Goal: Task Accomplishment & Management: Use online tool/utility

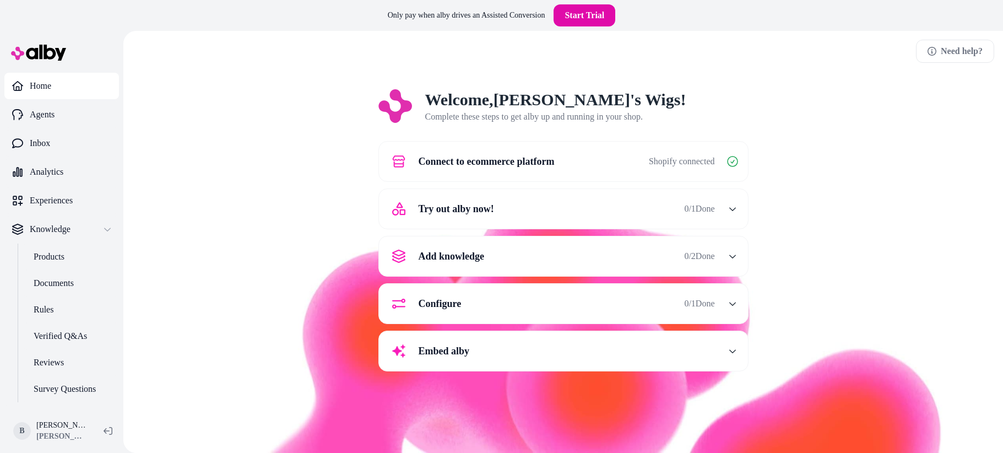
click at [688, 205] on span "0 / 1 Done" at bounding box center [699, 208] width 30 height 13
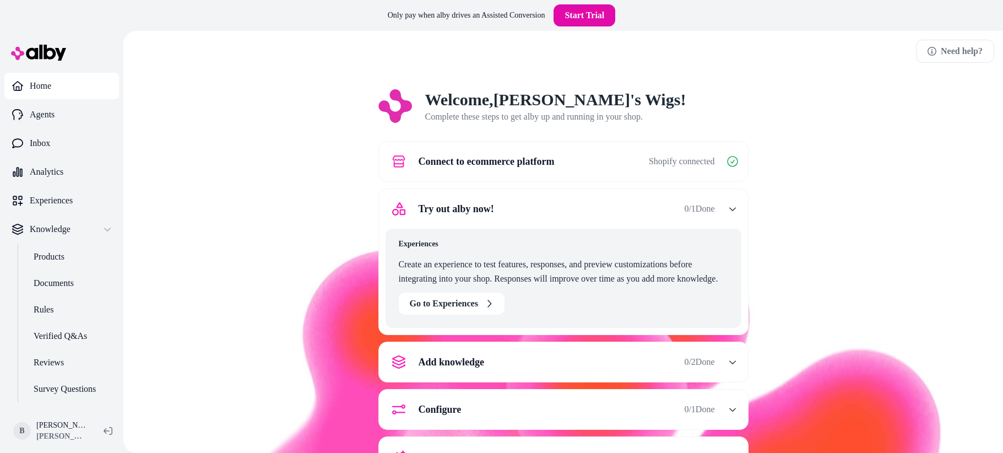
click at [688, 205] on span "0 / 1 Done" at bounding box center [699, 208] width 30 height 13
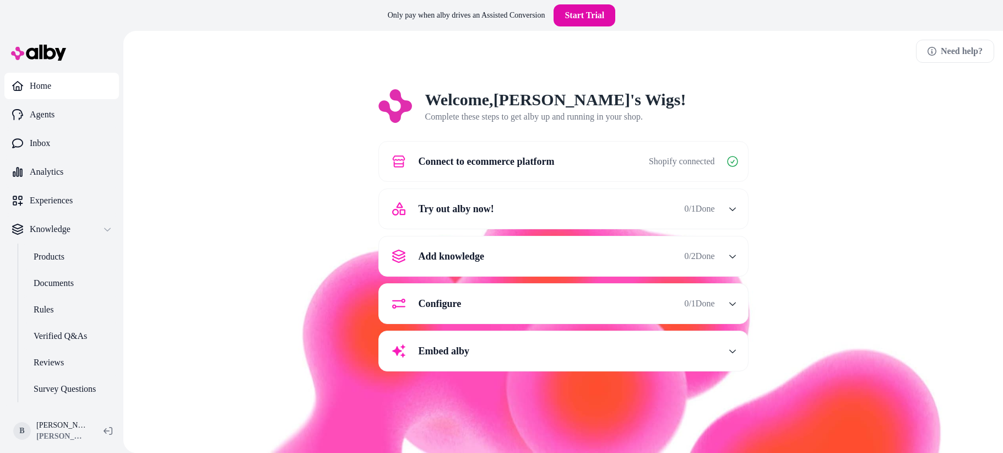
click at [690, 264] on div "Add knowledge 0 / 2 Done" at bounding box center [549, 256] width 329 height 26
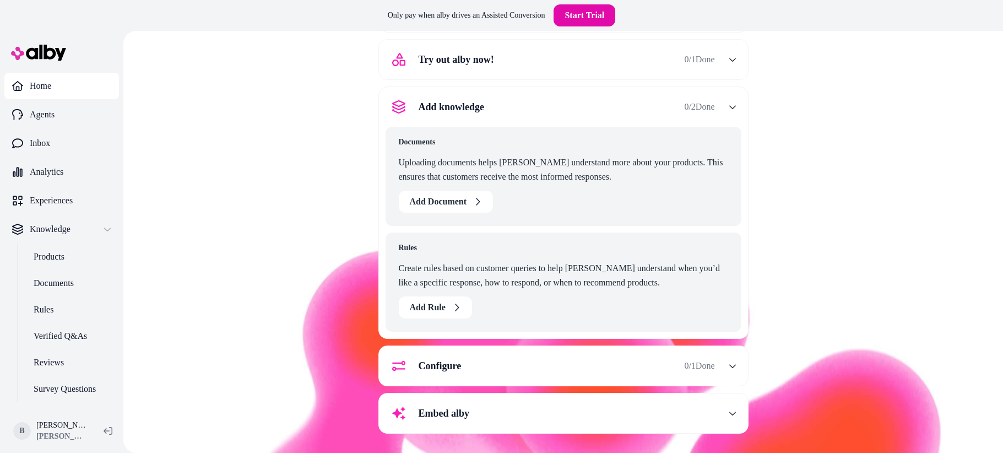
scroll to position [77, 0]
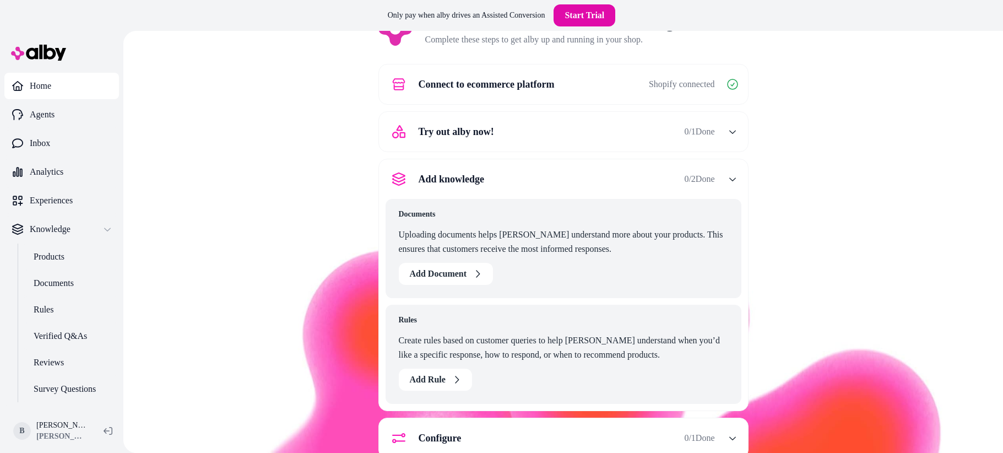
click at [703, 176] on span "0 / 2 Done" at bounding box center [699, 178] width 30 height 13
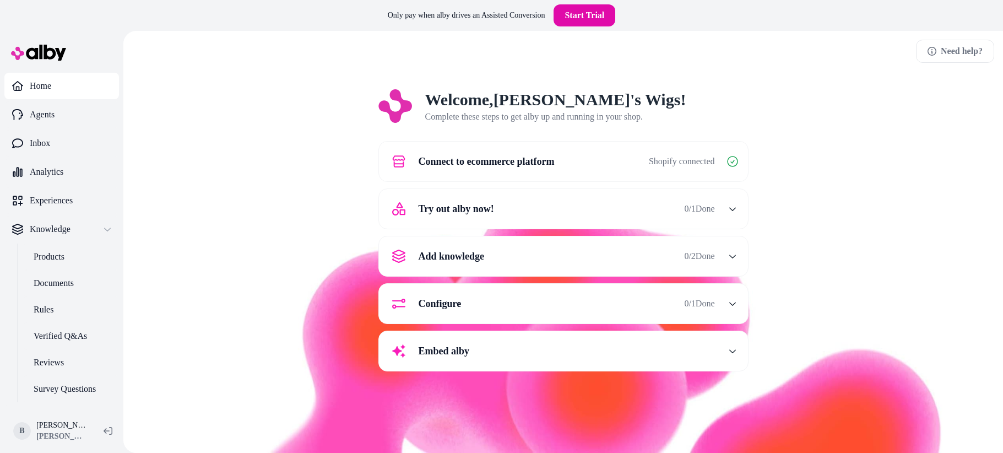
click at [699, 307] on span "0 / 1 Done" at bounding box center [699, 303] width 30 height 13
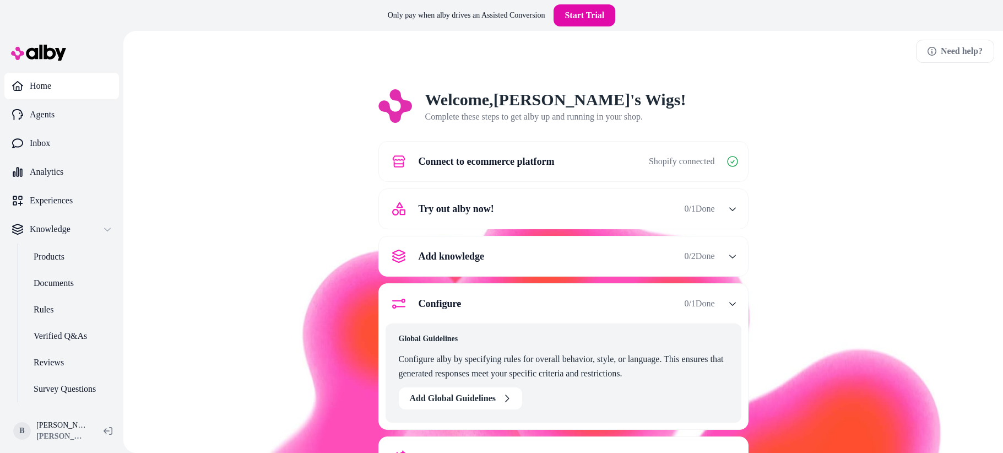
click at [699, 307] on span "0 / 1 Done" at bounding box center [699, 303] width 30 height 13
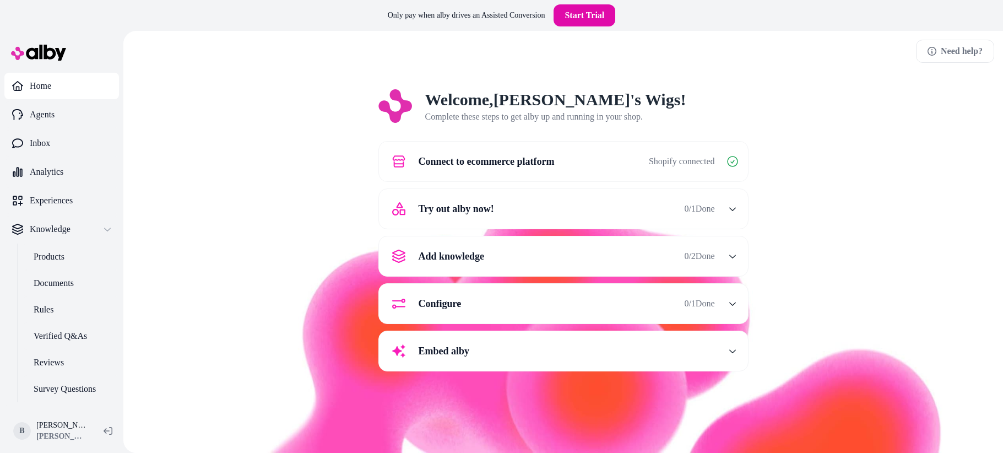
click at [286, 239] on div "Welcome, Becky's Wigs ! Complete these steps to get alby up and running in your…" at bounding box center [563, 237] width 862 height 297
click at [455, 156] on span "Connect to ecommerce platform" at bounding box center [486, 161] width 136 height 15
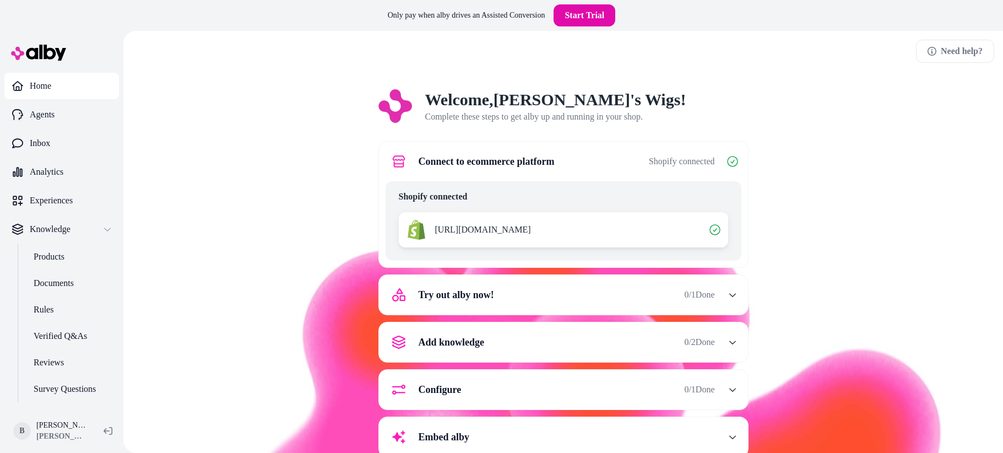
click at [347, 211] on div "Welcome, Becky's Wigs ! Complete these steps to get alby up and running in your…" at bounding box center [563, 280] width 862 height 383
click at [316, 270] on div "Welcome, Becky's Wigs ! Complete these steps to get alby up and running in your…" at bounding box center [563, 280] width 862 height 383
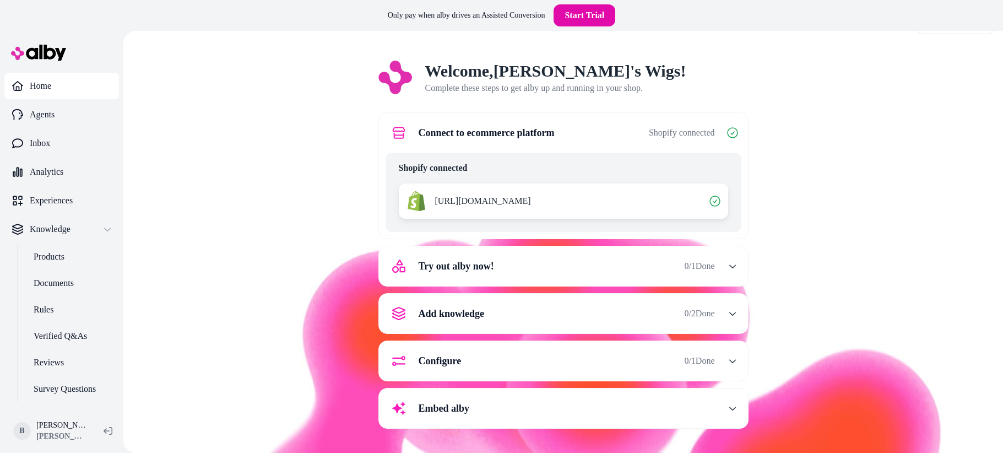
click at [454, 272] on span "Try out alby now!" at bounding box center [455, 265] width 75 height 15
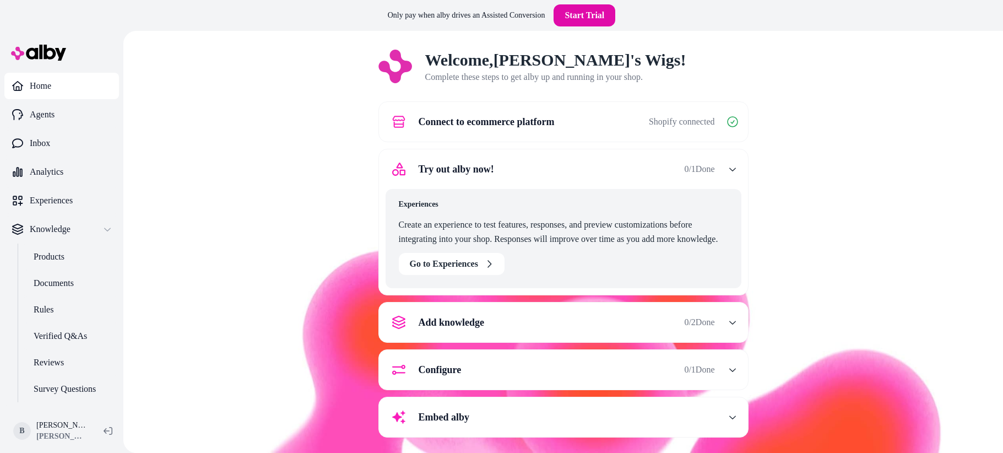
scroll to position [46, 0]
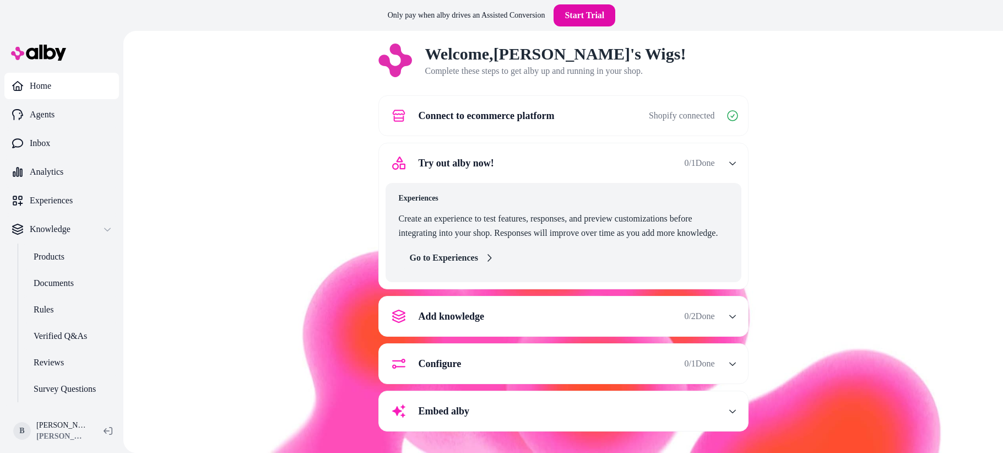
click at [429, 255] on link "Go to Experiences" at bounding box center [452, 258] width 106 height 22
click at [347, 271] on div "Welcome, Becky's Wigs ! Complete these steps to get alby up and running in your…" at bounding box center [563, 244] width 862 height 403
click at [400, 315] on icon "button" at bounding box center [398, 315] width 13 height 13
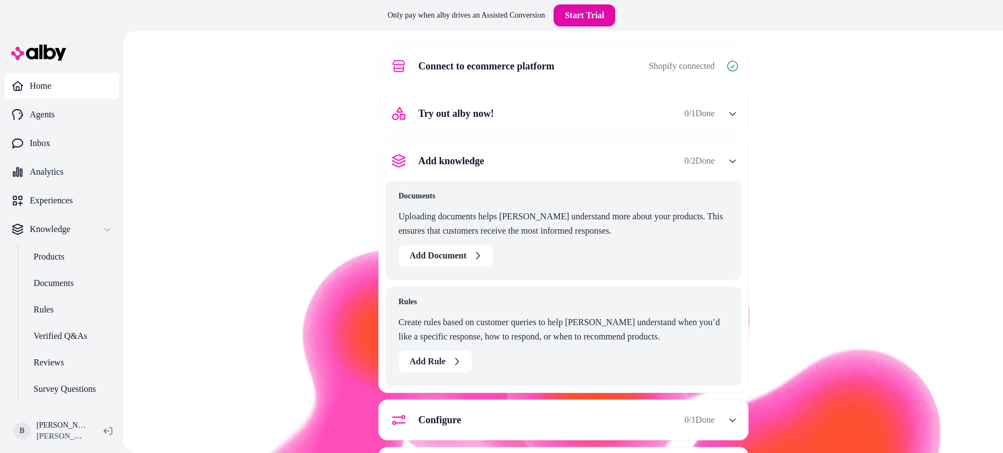
scroll to position [100, 0]
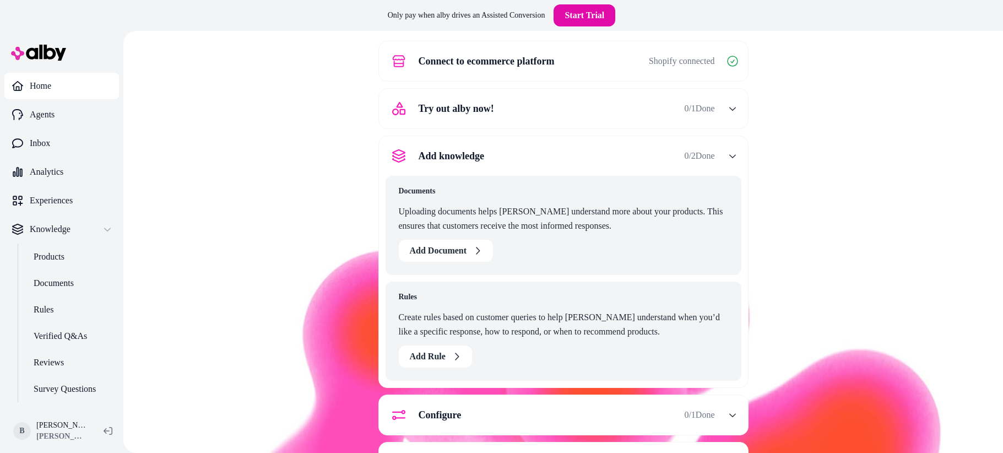
click at [347, 314] on div "Welcome, Becky's Wigs ! Complete these steps to get alby up and running in your…" at bounding box center [563, 243] width 862 height 509
click at [326, 322] on div "Welcome, Becky's Wigs ! Complete these steps to get alby up and running in your…" at bounding box center [563, 243] width 862 height 509
click at [428, 246] on button "Add Document" at bounding box center [446, 251] width 95 height 22
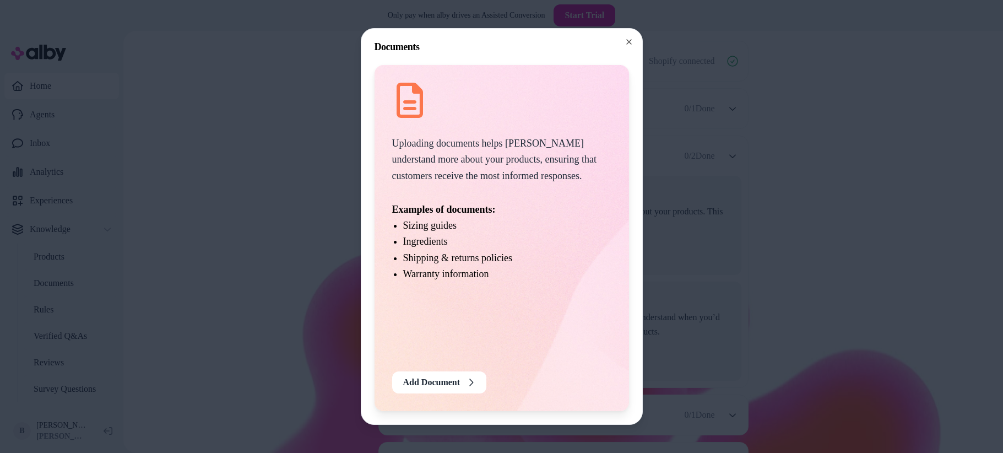
click at [289, 329] on div at bounding box center [501, 226] width 1003 height 453
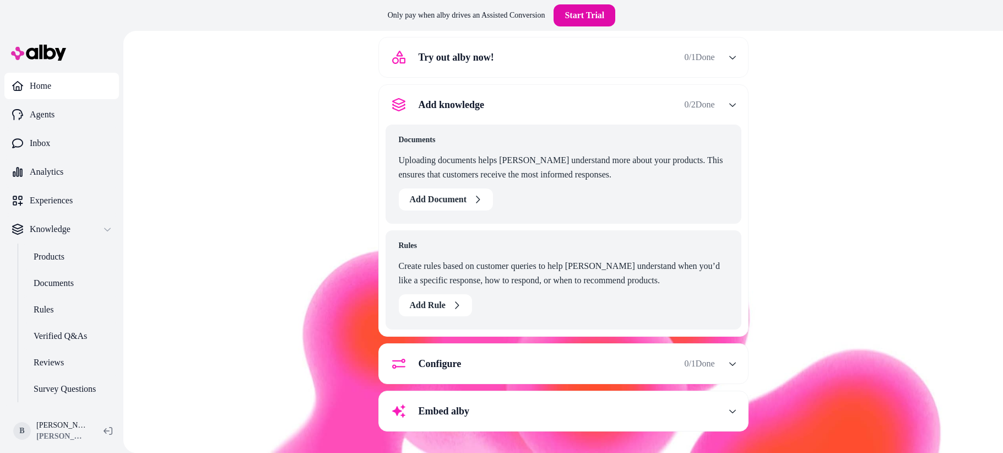
scroll to position [151, 0]
click at [453, 193] on button "Add Document" at bounding box center [446, 200] width 95 height 22
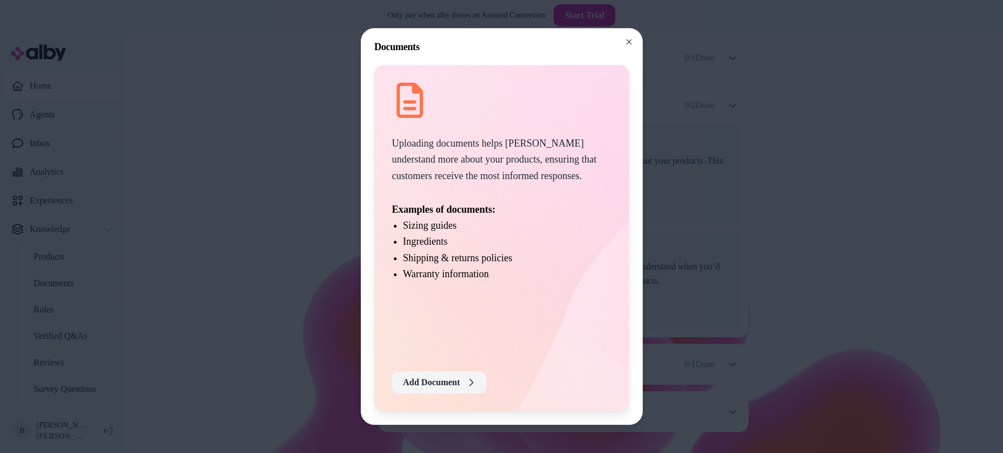
click at [456, 378] on button "Add Document" at bounding box center [439, 382] width 95 height 22
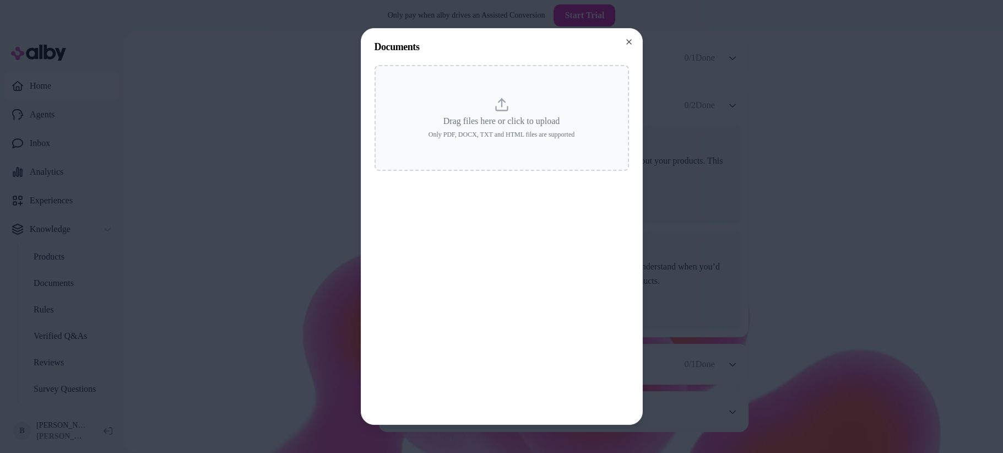
click at [277, 271] on div at bounding box center [501, 226] width 1003 height 453
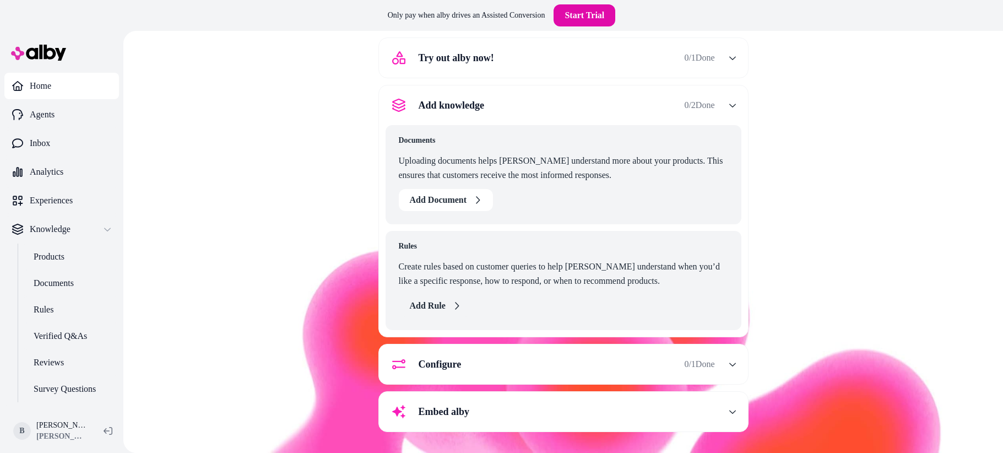
click at [444, 302] on button "Add Rule" at bounding box center [435, 306] width 73 height 22
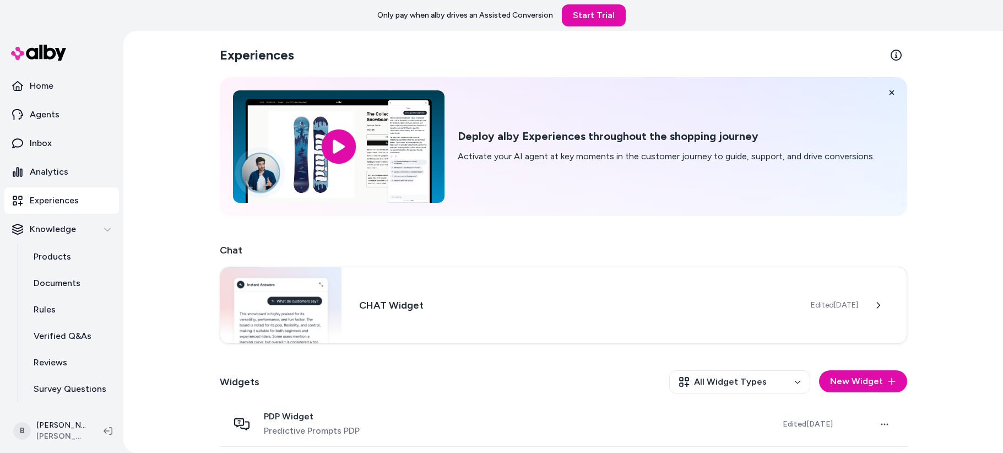
scroll to position [47, 0]
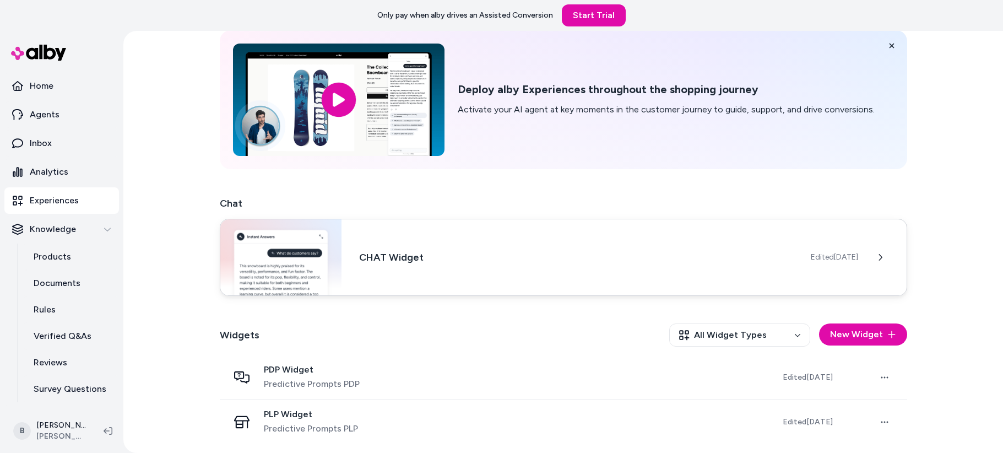
click at [439, 264] on h3 "CHAT Widget" at bounding box center [575, 256] width 433 height 15
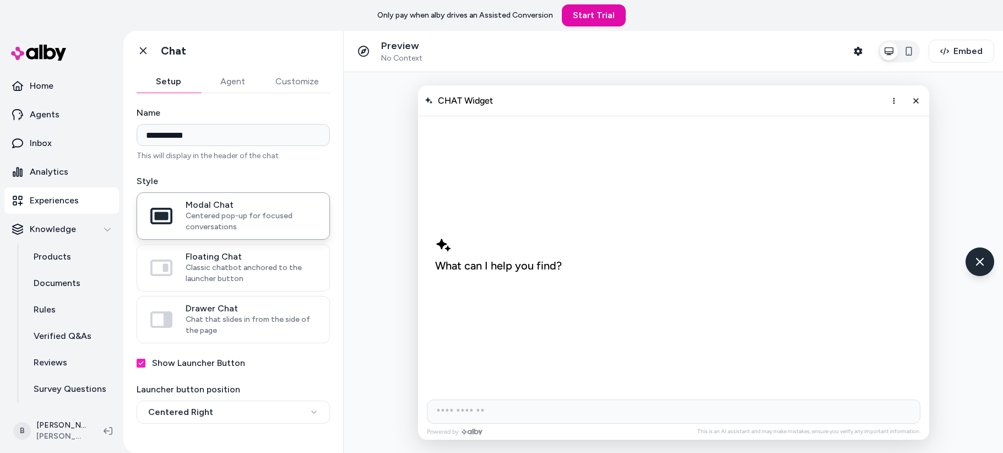
click at [508, 248] on div "What can I help you find?" at bounding box center [498, 254] width 127 height 35
click at [510, 287] on div "What can I help you find?" at bounding box center [673, 254] width 494 height 276
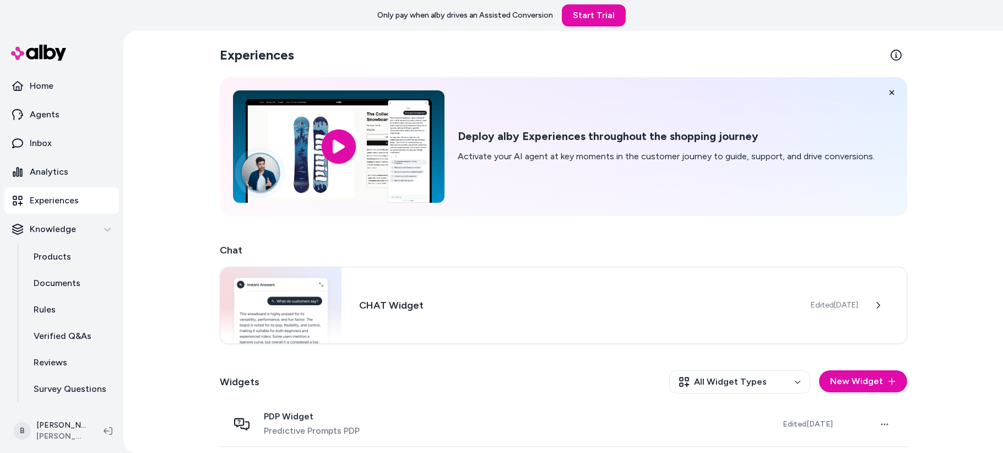
scroll to position [47, 0]
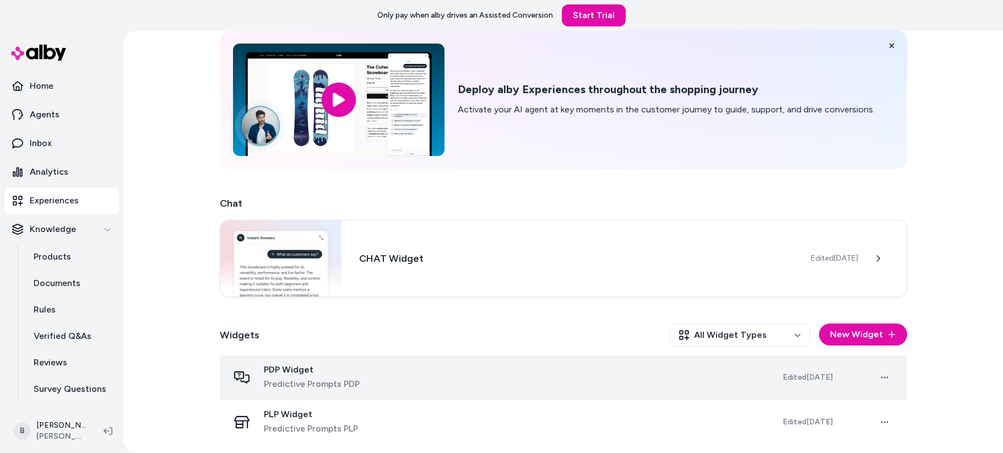
click at [346, 368] on span "PDP Widget" at bounding box center [312, 369] width 96 height 11
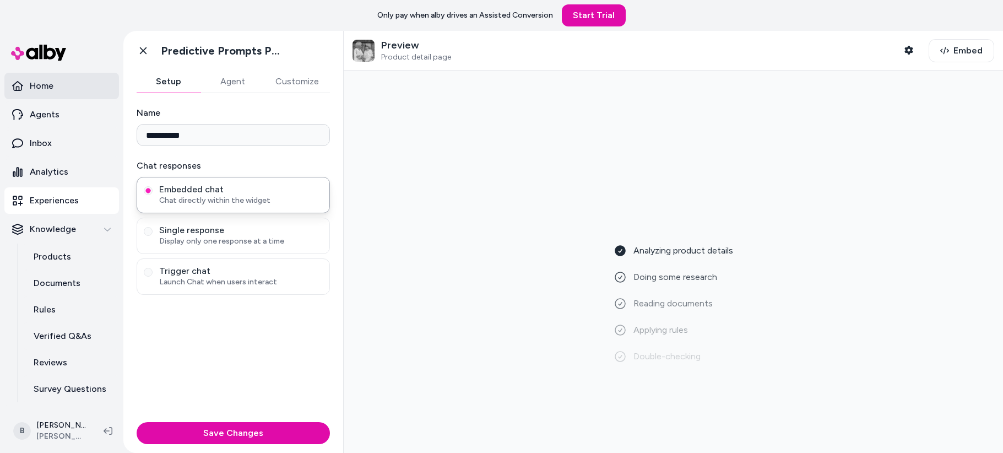
click at [54, 89] on link "Home" at bounding box center [61, 86] width 115 height 26
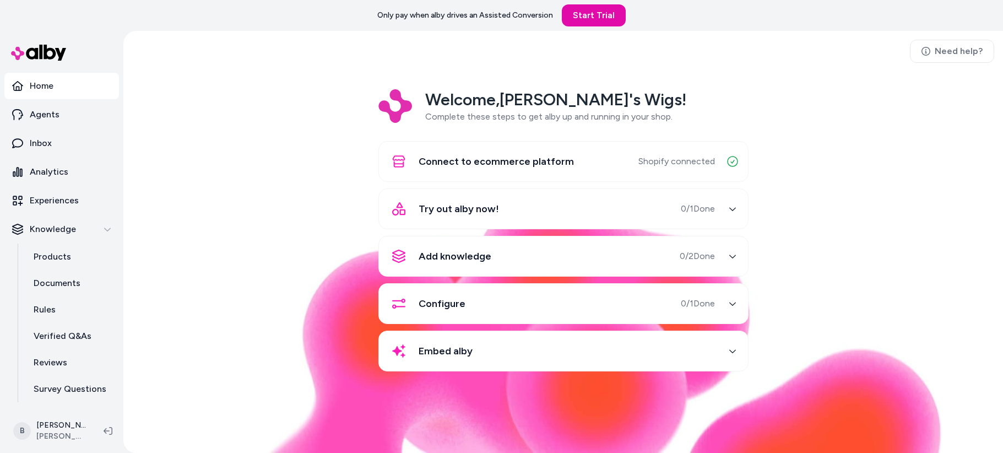
click at [619, 204] on div "Try out alby now! 0 / 1 Done" at bounding box center [549, 208] width 329 height 26
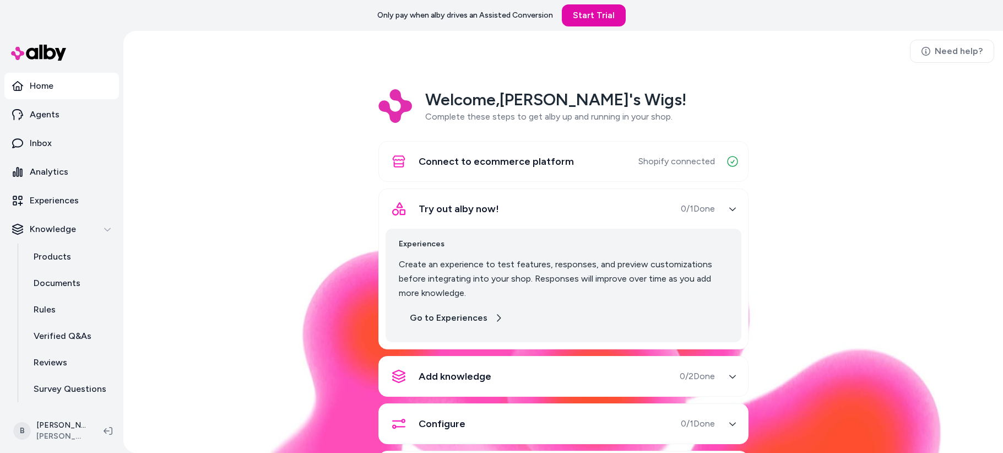
click at [458, 317] on link "Go to Experiences" at bounding box center [456, 318] width 115 height 22
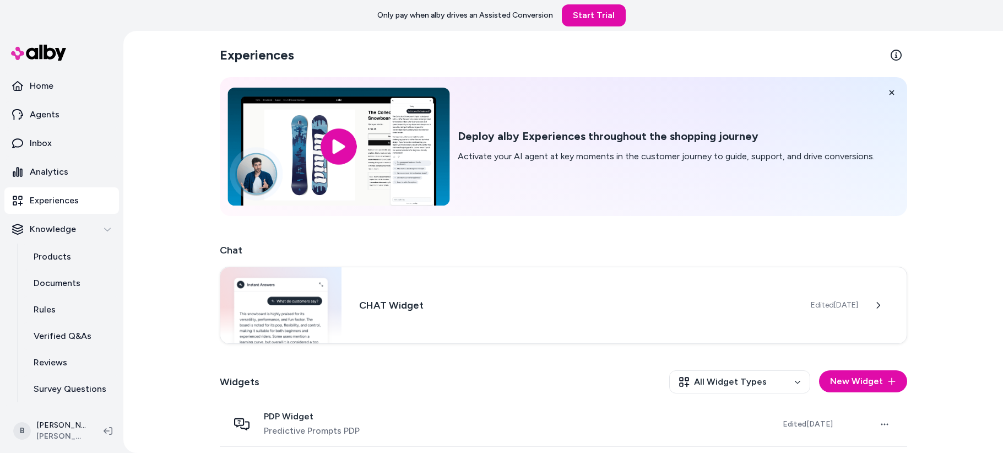
click at [379, 137] on input "image" at bounding box center [338, 147] width 222 height 118
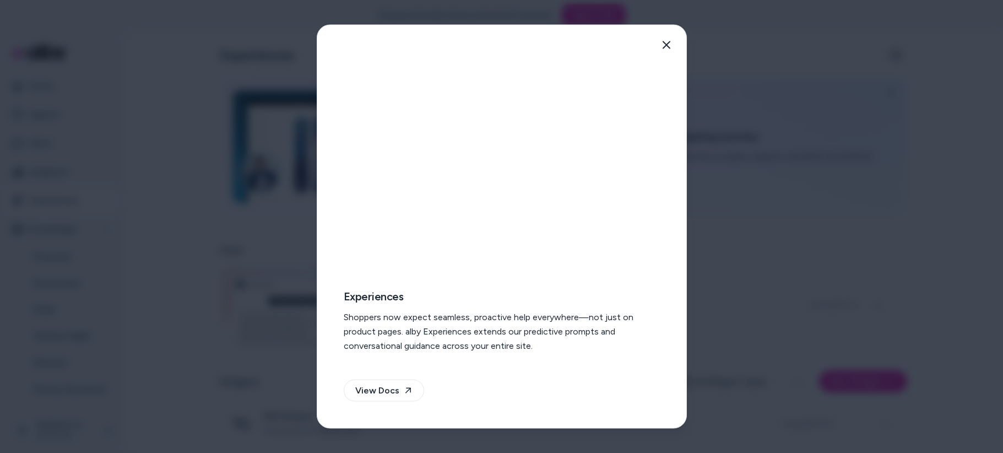
click at [823, 267] on div at bounding box center [501, 226] width 1003 height 453
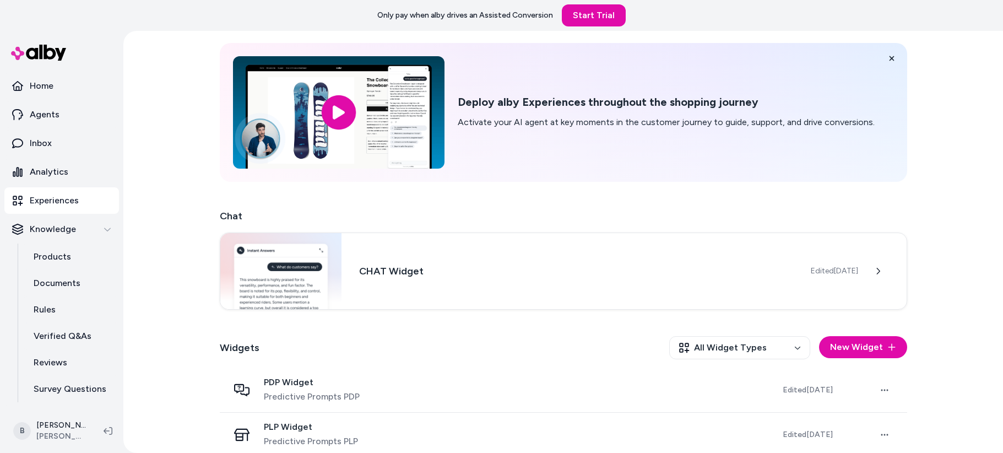
scroll to position [47, 0]
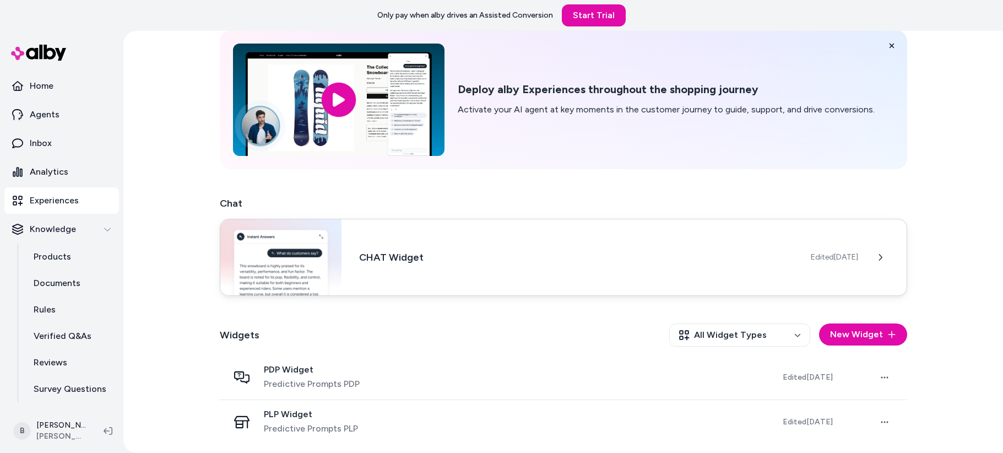
click at [586, 267] on div "CHAT Widget Edited [DATE]" at bounding box center [563, 257] width 687 height 77
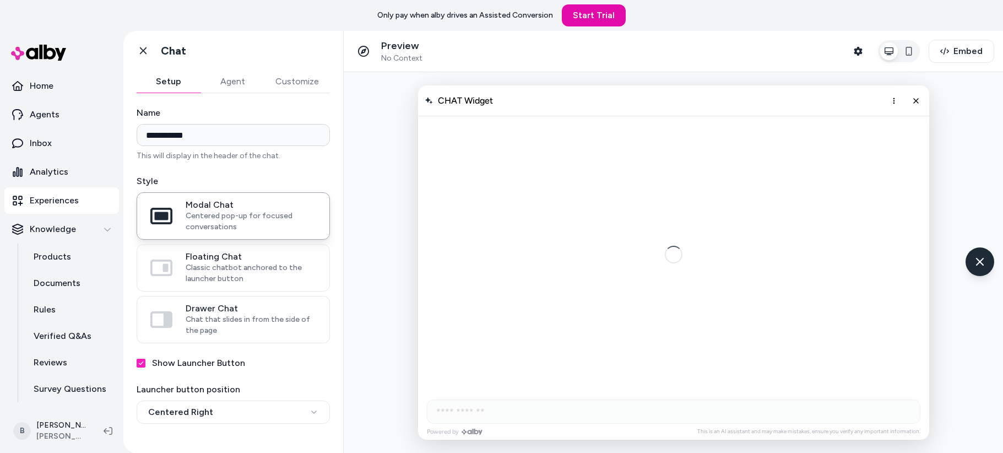
click at [685, 260] on div "AI Shopping Assistant" at bounding box center [673, 254] width 25 height 25
click at [951, 49] on button "Embed" at bounding box center [961, 51] width 66 height 23
click at [242, 264] on span "Classic chatbot anchored to the launcher button" at bounding box center [251, 273] width 130 height 22
click at [0, 0] on button "Floating Chat Classic chatbot anchored to the launcher button" at bounding box center [0, 0] width 0 height 0
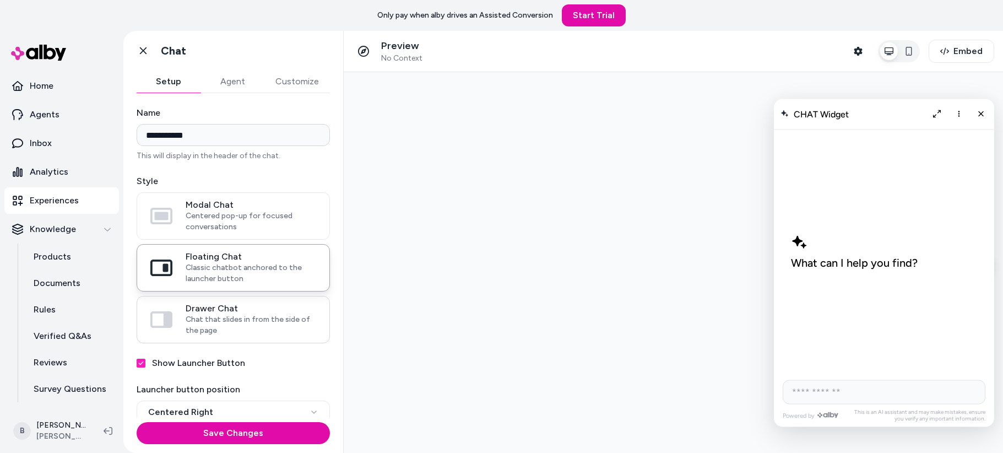
click at [254, 322] on span "Chat that slides in from the side of the page" at bounding box center [251, 325] width 130 height 22
click at [0, 0] on button "Drawer Chat Chat that slides in from the side of the page" at bounding box center [0, 0] width 0 height 0
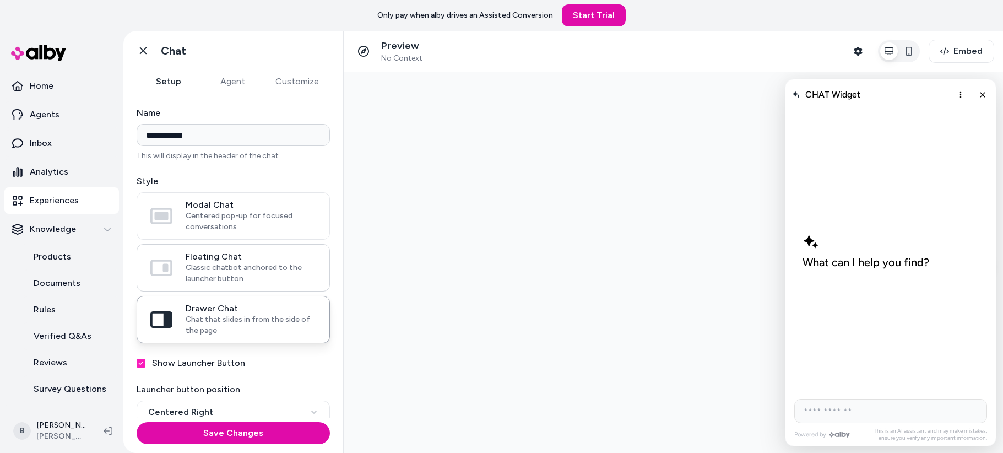
click at [264, 282] on span "Classic chatbot anchored to the launcher button" at bounding box center [251, 273] width 130 height 22
click at [0, 0] on button "Floating Chat Classic chatbot anchored to the launcher button" at bounding box center [0, 0] width 0 height 0
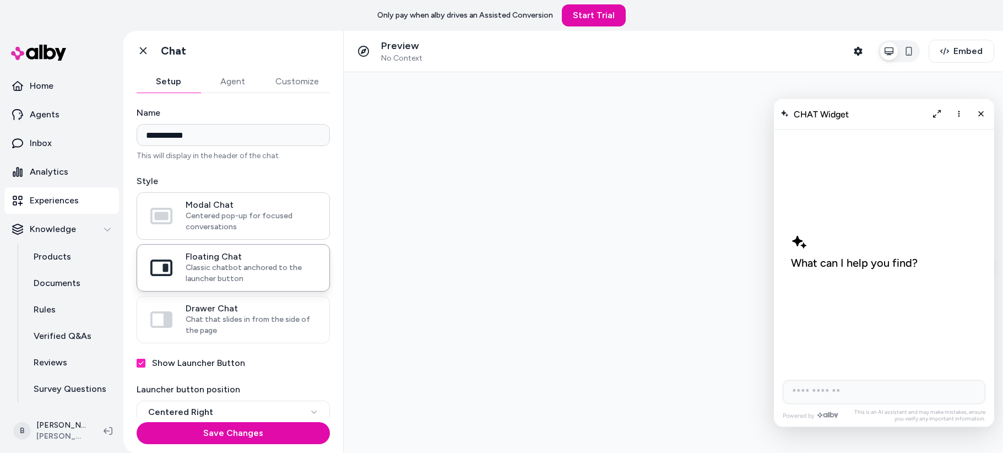
click at [269, 231] on span "Centered pop-up for focused conversations" at bounding box center [251, 221] width 130 height 22
click at [0, 0] on button "Modal Chat Centered pop-up for focused conversations" at bounding box center [0, 0] width 0 height 0
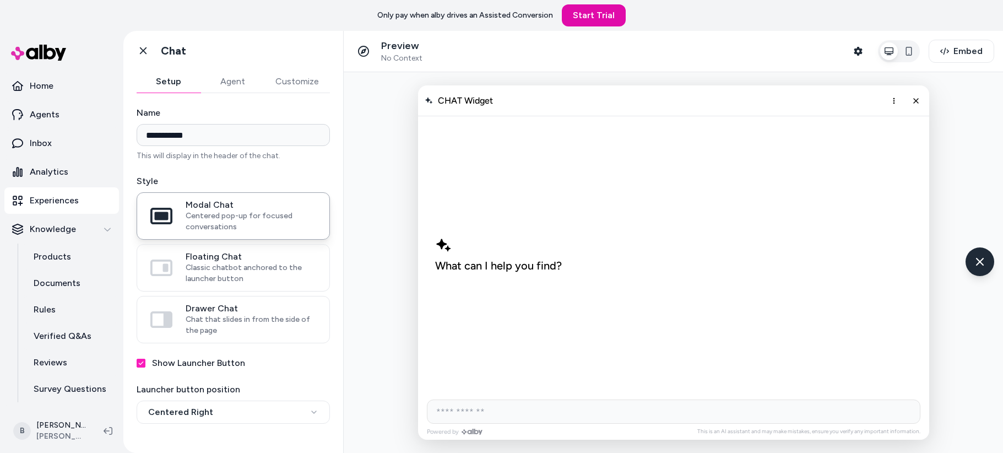
click at [227, 83] on button "Agent" at bounding box center [232, 81] width 64 height 22
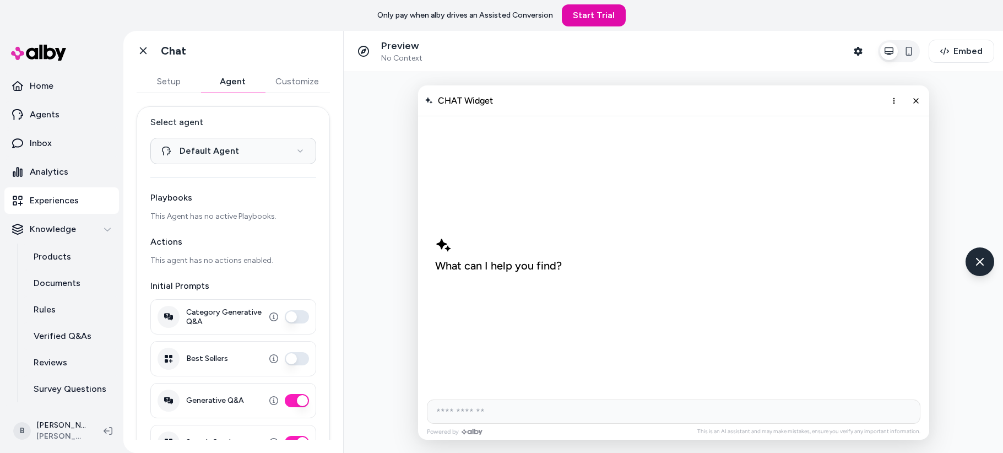
click at [287, 79] on button "Customize" at bounding box center [297, 81] width 66 height 22
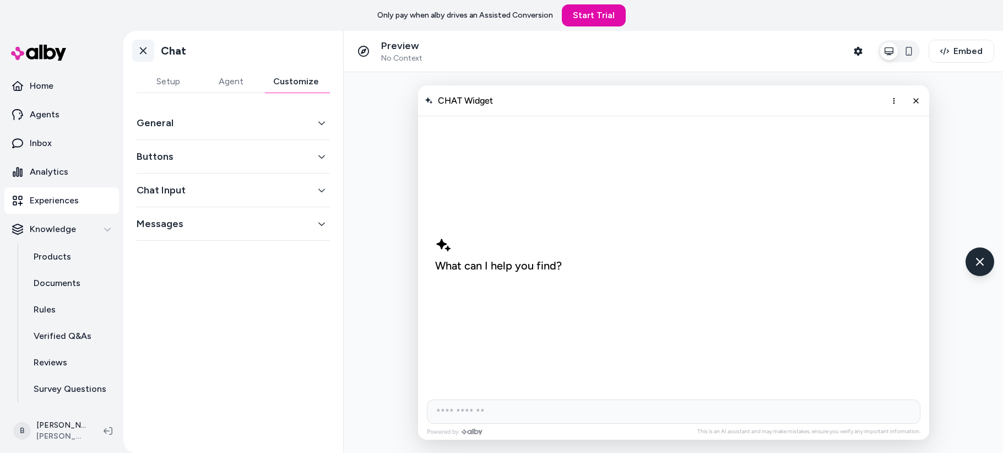
click at [146, 55] on icon at bounding box center [143, 50] width 11 height 11
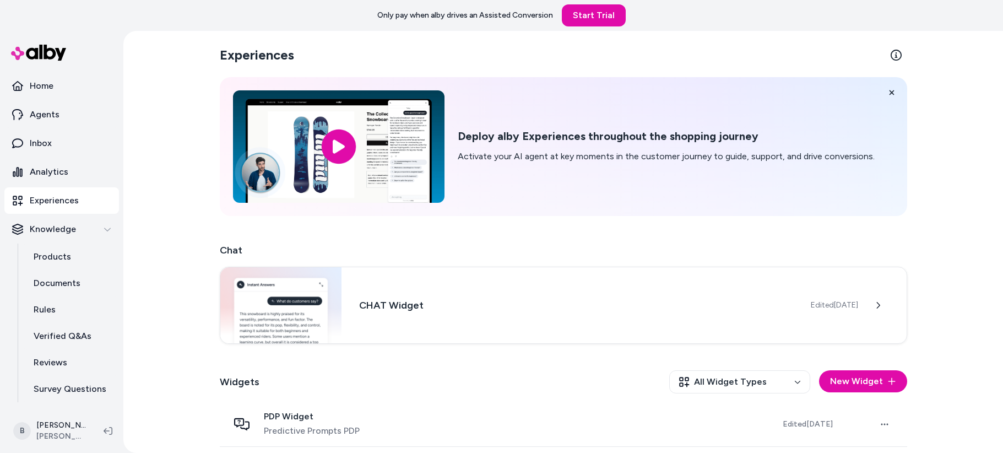
scroll to position [47, 0]
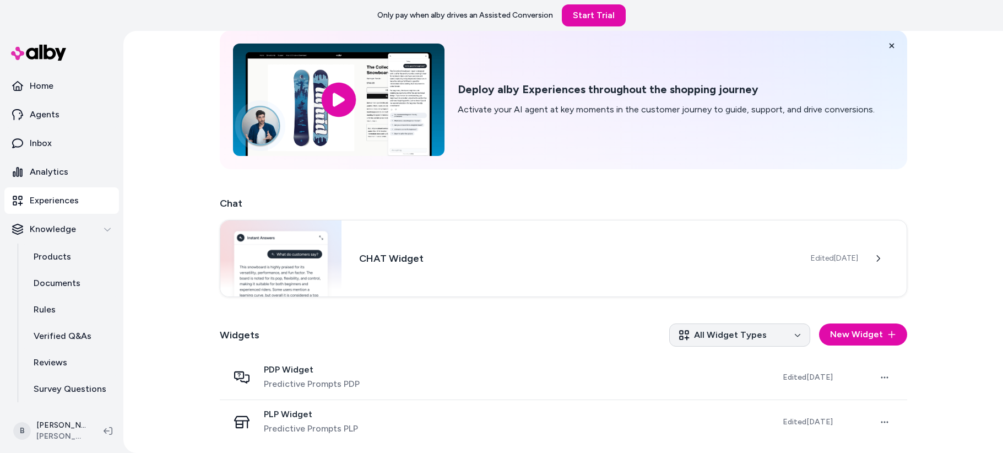
click at [744, 337] on html "Only pay when alby drives an Assisted Conversion Start Trial Home Agents Inbox …" at bounding box center [501, 226] width 1003 height 453
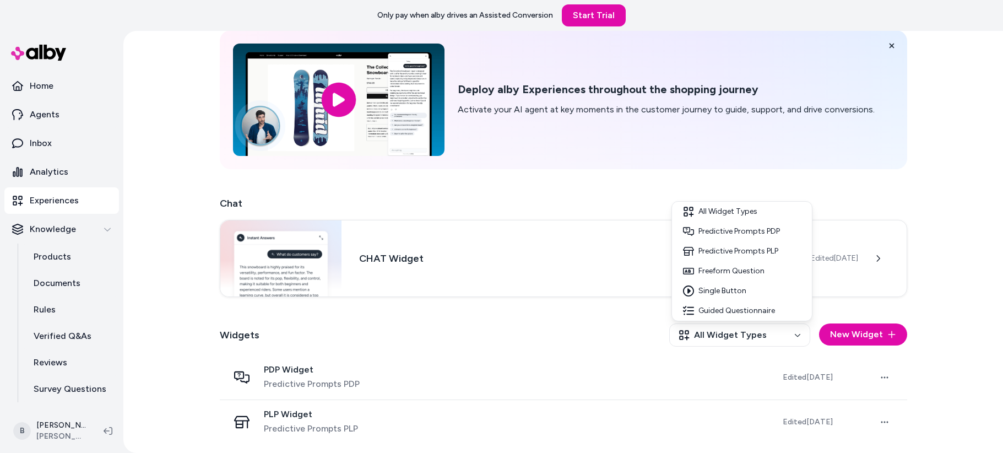
click at [552, 308] on html "Only pay when alby drives an Assisted Conversion Start Trial Home Agents Inbox …" at bounding box center [501, 226] width 1003 height 453
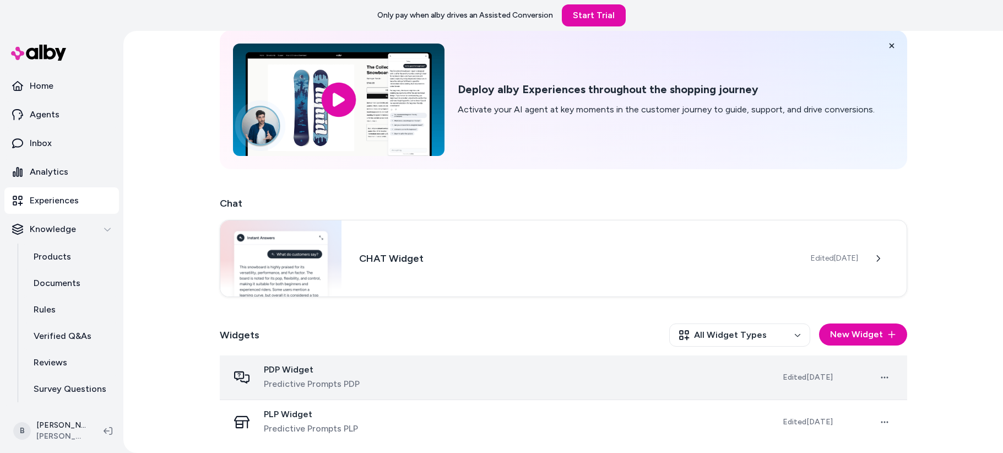
click at [376, 367] on div "PDP Widget Predictive Prompts PDP" at bounding box center [496, 377] width 536 height 26
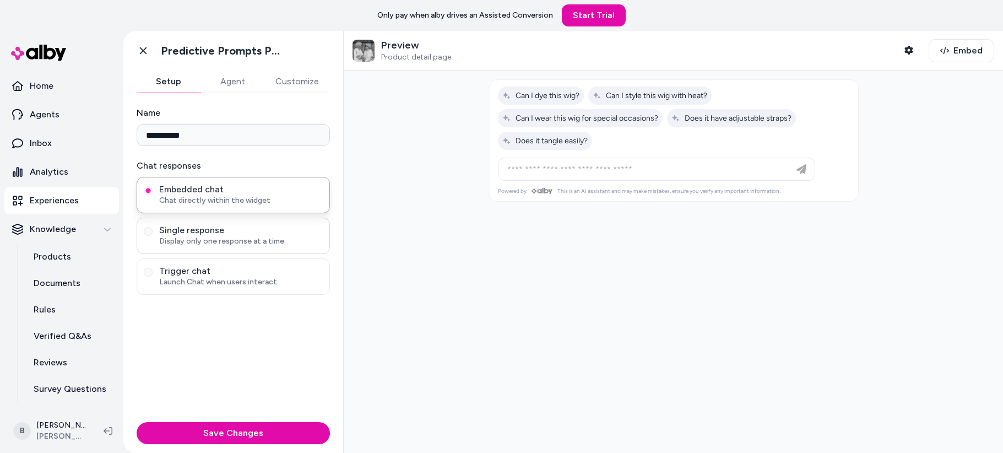
click at [236, 242] on span "Display only one response at a time" at bounding box center [241, 241] width 164 height 11
click at [153, 236] on button "Single response Display only one response at a time" at bounding box center [148, 231] width 9 height 9
click at [254, 208] on div "Embedded chat Chat directly within the widget" at bounding box center [233, 195] width 193 height 36
click at [241, 204] on span "Chat directly within the widget" at bounding box center [241, 200] width 164 height 11
click at [153, 195] on button "Embedded chat Chat directly within the widget" at bounding box center [148, 190] width 9 height 9
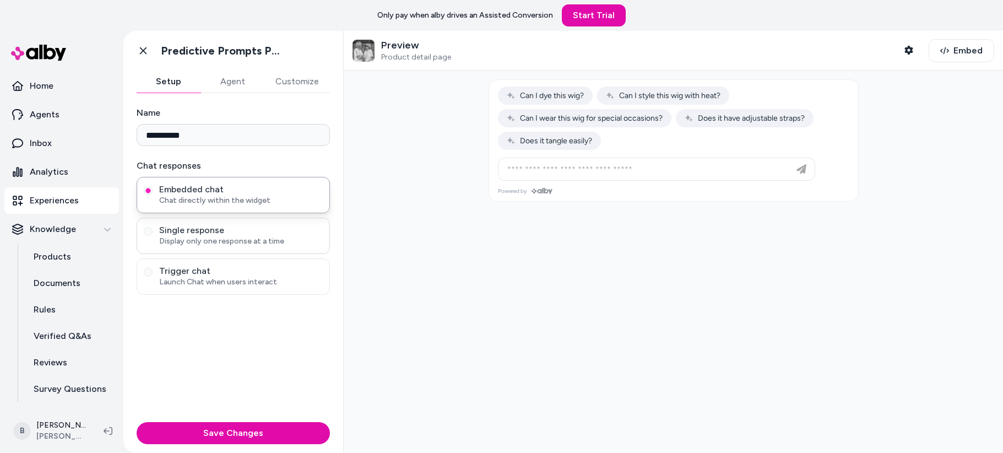
click at [238, 228] on span "Single response" at bounding box center [241, 230] width 164 height 11
click at [153, 228] on button "Single response Display only one response at a time" at bounding box center [148, 231] width 9 height 9
click at [251, 189] on span "Embedded chat" at bounding box center [241, 189] width 164 height 11
click at [153, 189] on button "Embedded chat Chat directly within the widget" at bounding box center [148, 190] width 9 height 9
click at [242, 229] on span "Single response" at bounding box center [241, 230] width 164 height 11
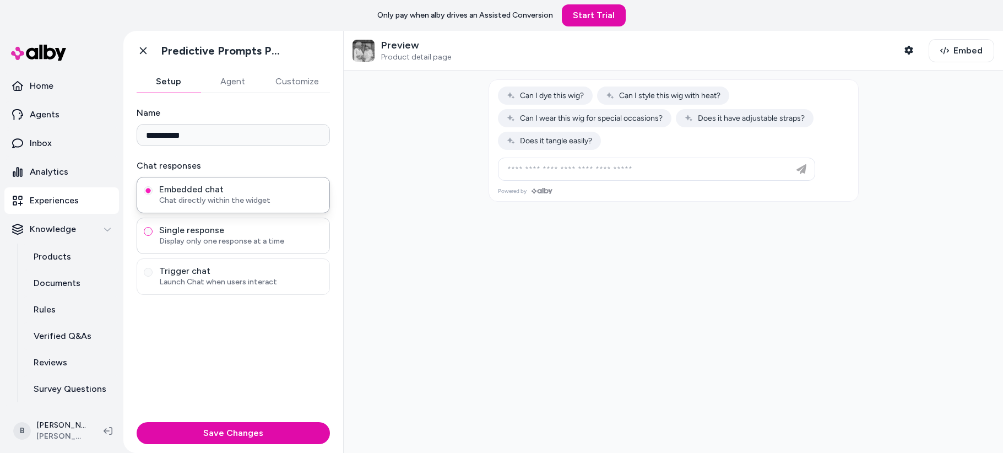
click at [153, 229] on button "Single response Display only one response at a time" at bounding box center [148, 231] width 9 height 9
click at [239, 284] on span "Launch Chat when users interact" at bounding box center [241, 281] width 164 height 11
click at [153, 276] on button "Trigger chat Launch Chat when users interact" at bounding box center [148, 272] width 9 height 9
click at [244, 243] on span "Display only one response at a time" at bounding box center [241, 241] width 164 height 11
click at [153, 236] on button "Single response Display only one response at a time" at bounding box center [148, 231] width 9 height 9
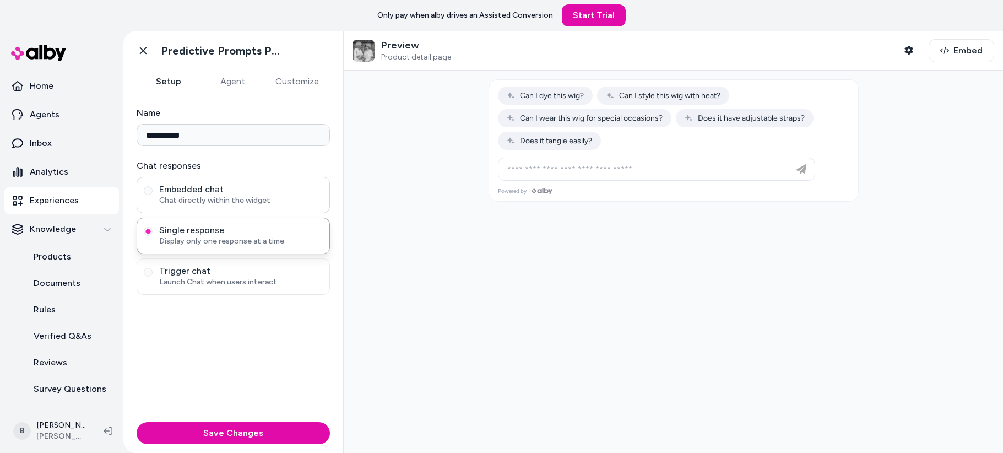
click at [263, 203] on span "Chat directly within the widget" at bounding box center [241, 200] width 164 height 11
click at [153, 195] on button "Embedded chat Chat directly within the widget" at bounding box center [148, 190] width 9 height 9
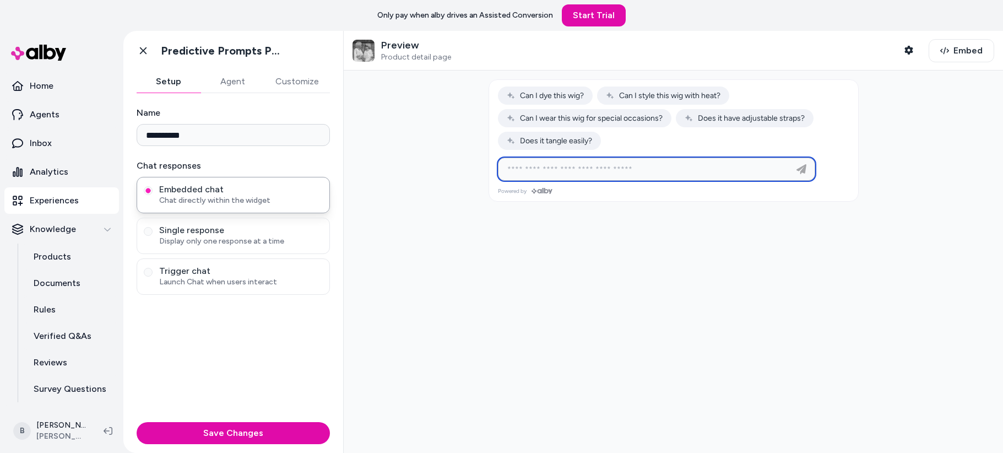
click at [613, 170] on input at bounding box center [645, 168] width 290 height 13
click at [556, 91] on span "Can I dye this wig?" at bounding box center [545, 95] width 77 height 9
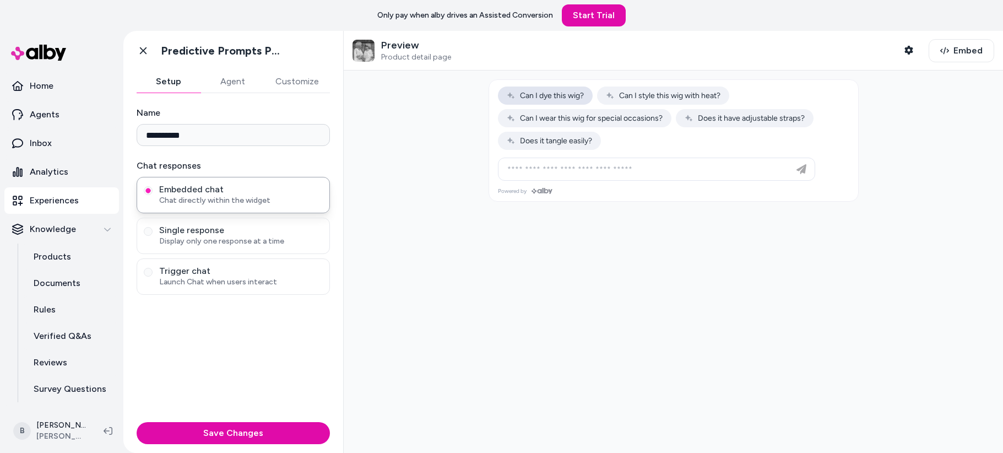
type input "**********"
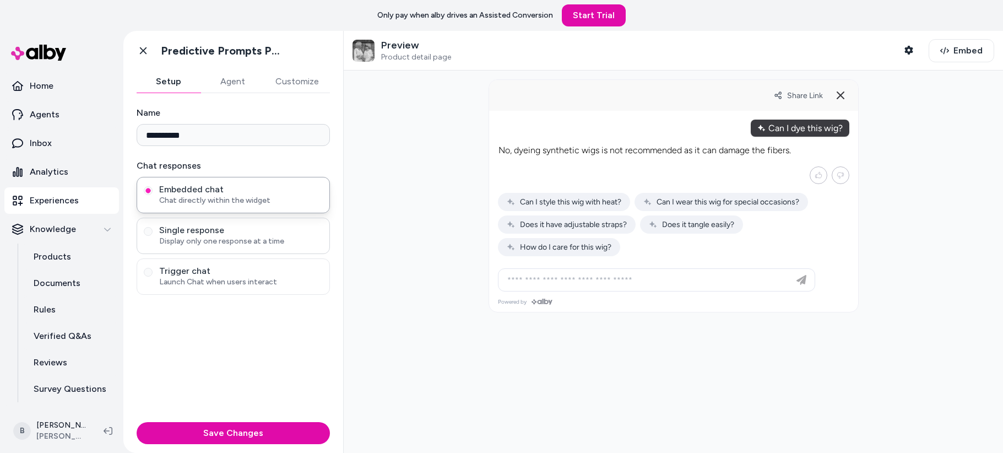
click at [256, 238] on span "Display only one response at a time" at bounding box center [241, 241] width 164 height 11
click at [153, 236] on button "Single response Display only one response at a time" at bounding box center [148, 231] width 9 height 9
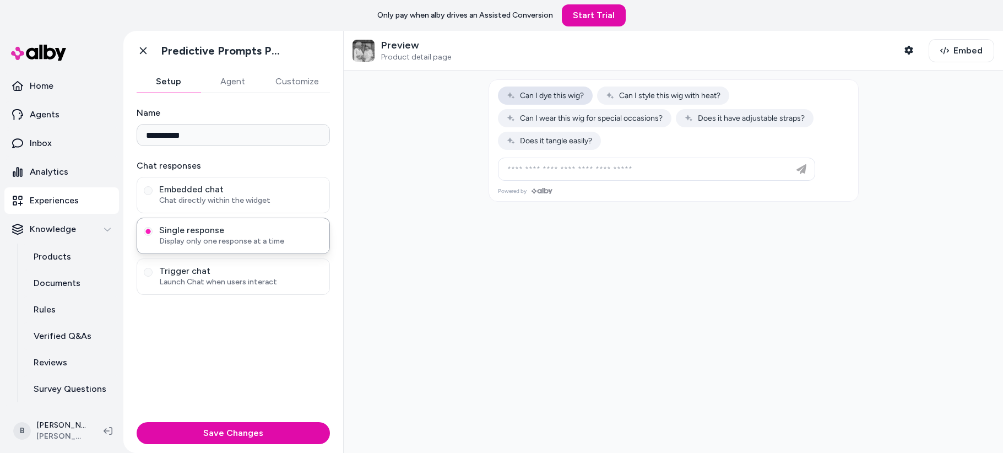
click at [562, 101] on button "Can I dye this wig?" at bounding box center [545, 95] width 95 height 18
type input "**********"
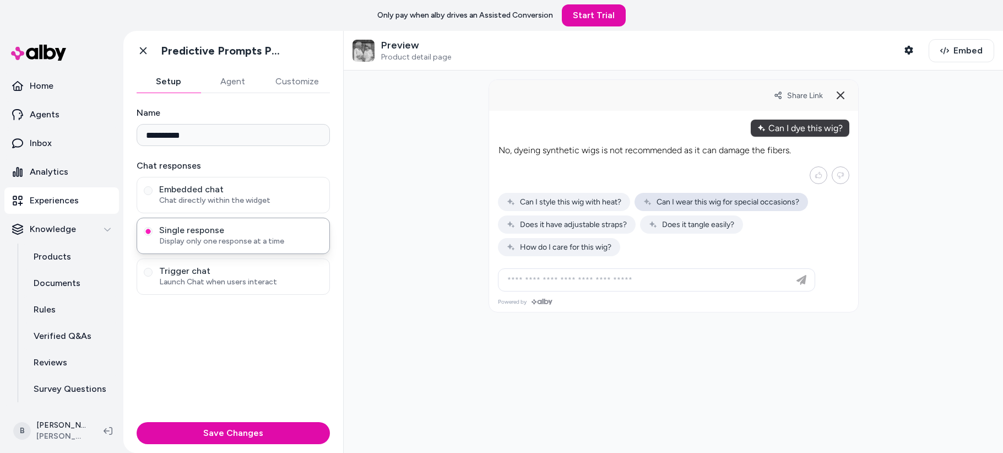
click at [659, 202] on span "Can I wear this wig for special occasions?" at bounding box center [721, 201] width 156 height 9
type input "**********"
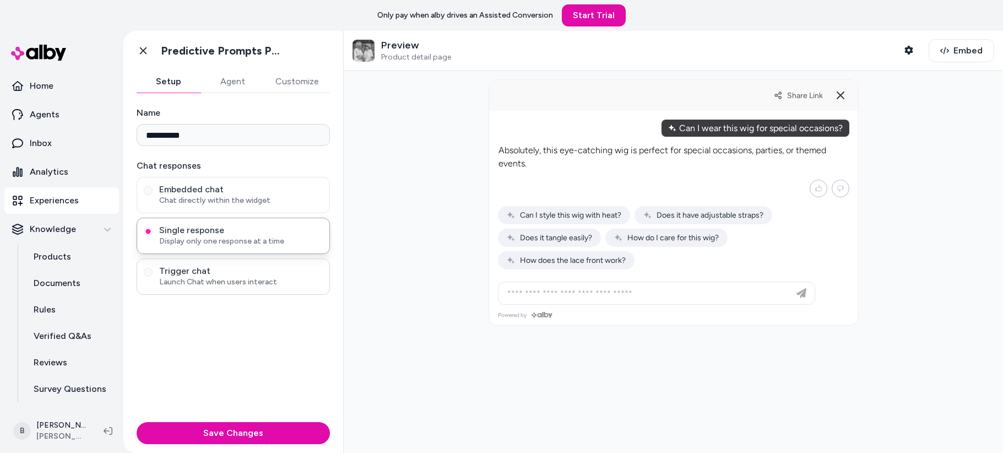
click at [248, 277] on span "Launch Chat when users interact" at bounding box center [241, 281] width 164 height 11
click at [153, 276] on button "Trigger chat Launch Chat when users interact" at bounding box center [148, 272] width 9 height 9
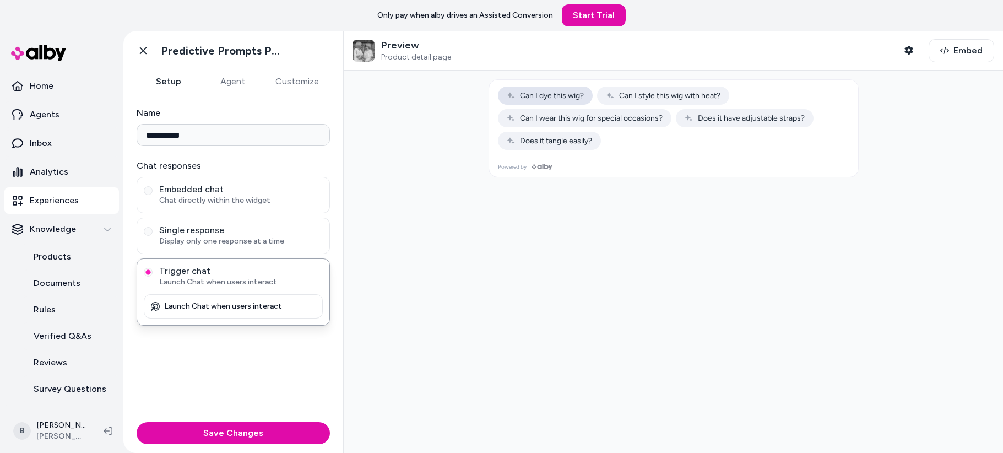
click at [556, 103] on button "Can I dye this wig?" at bounding box center [545, 95] width 95 height 18
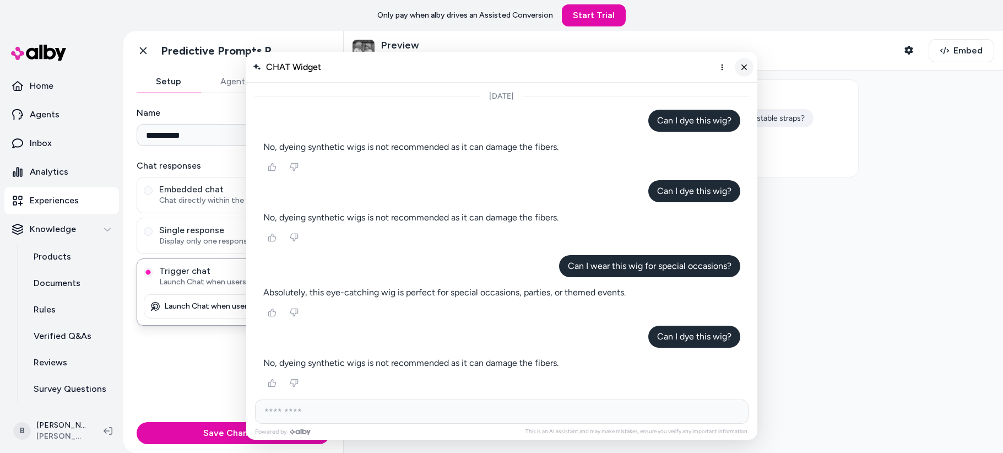
click at [746, 69] on icon "Close chat" at bounding box center [743, 66] width 9 height 9
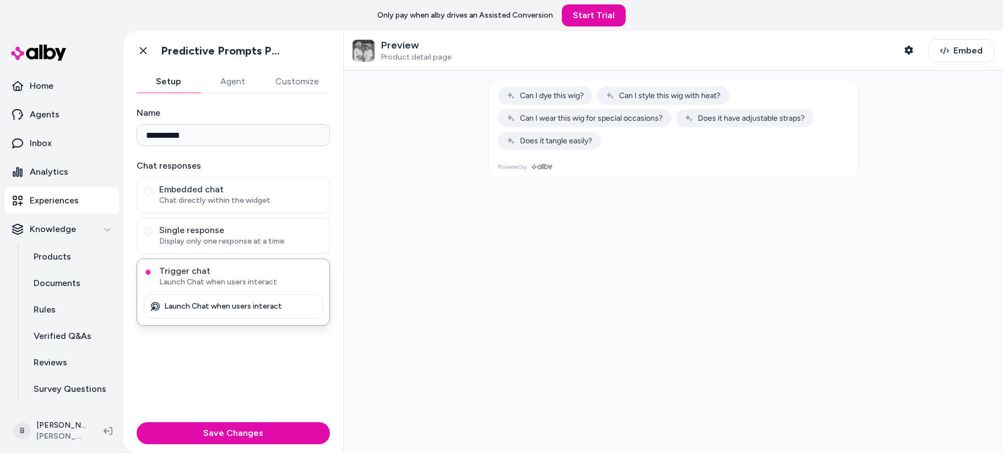
click at [499, 281] on div at bounding box center [673, 261] width 659 height 382
click at [266, 149] on div "**********" at bounding box center [233, 215] width 193 height 219
click at [279, 134] on input "**********" at bounding box center [233, 135] width 193 height 22
click at [301, 109] on label "Name" at bounding box center [233, 112] width 193 height 13
click at [301, 124] on input "**********" at bounding box center [233, 135] width 193 height 22
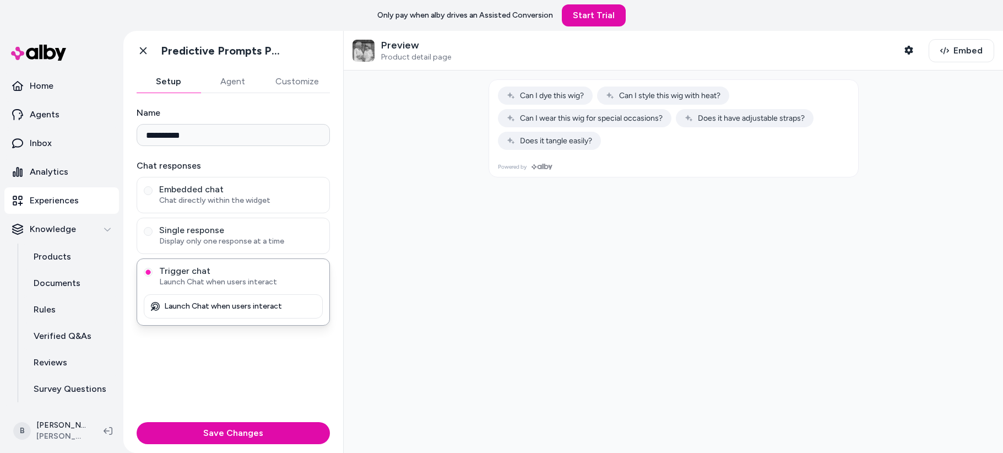
click at [301, 109] on label "Name" at bounding box center [233, 112] width 193 height 13
click at [301, 124] on input "**********" at bounding box center [233, 135] width 193 height 22
click at [237, 81] on button "Agent" at bounding box center [232, 81] width 64 height 22
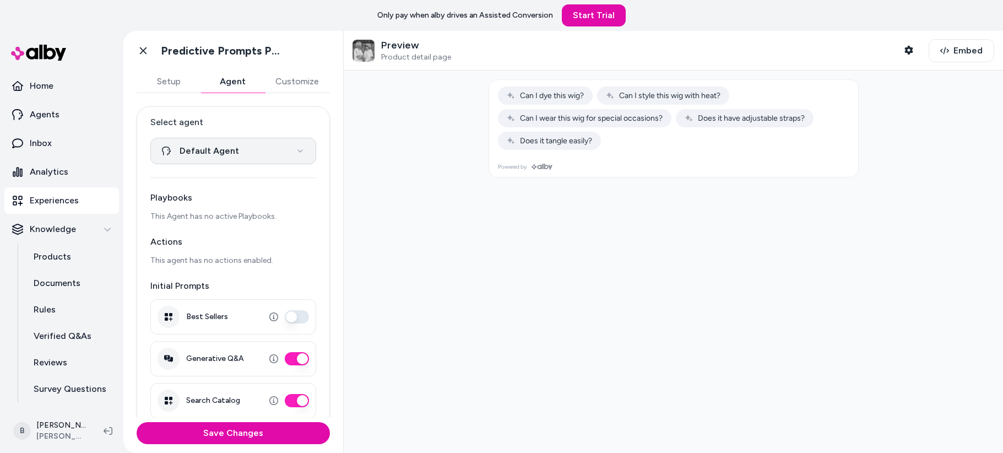
click at [237, 149] on html "**********" at bounding box center [501, 226] width 1003 height 453
click at [300, 74] on button "Customize" at bounding box center [297, 81] width 66 height 22
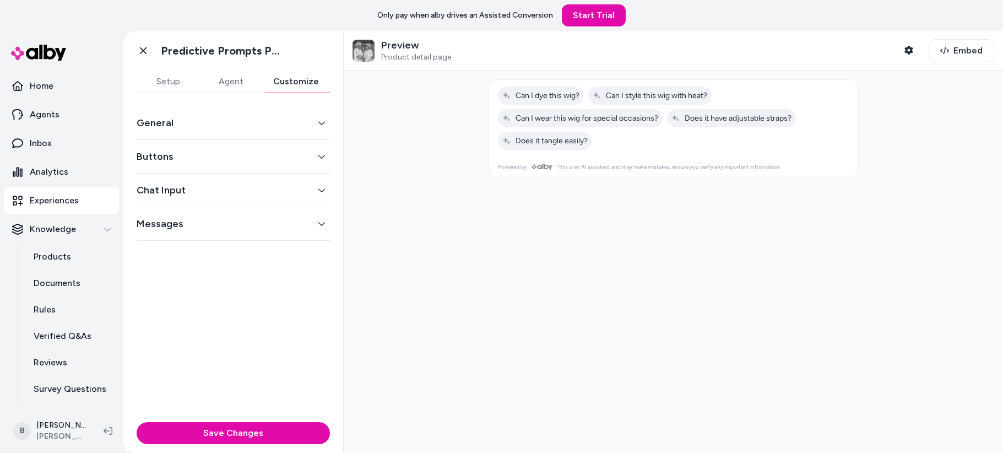
click at [283, 116] on button "General" at bounding box center [233, 122] width 193 height 15
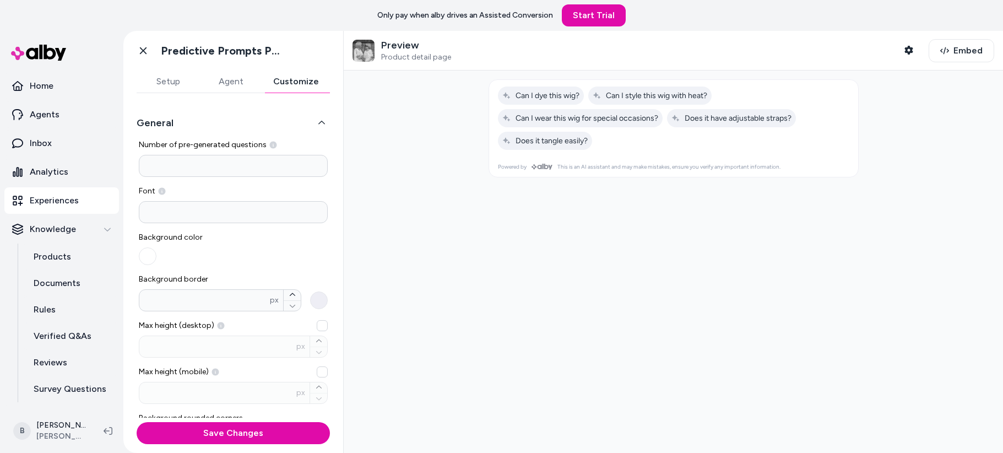
click at [283, 116] on button "General" at bounding box center [233, 122] width 193 height 15
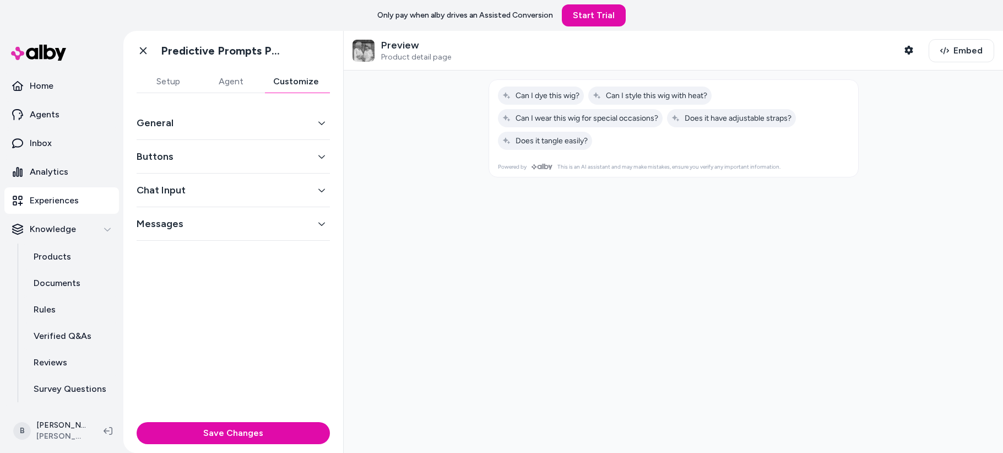
click at [283, 116] on button "General" at bounding box center [233, 122] width 193 height 15
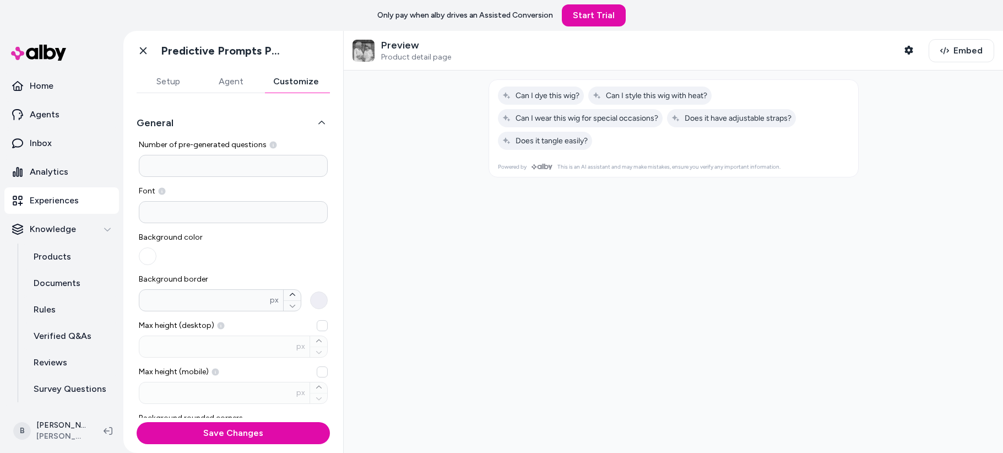
click at [541, 165] on icon at bounding box center [539, 167] width 4 height 4
click at [508, 165] on span "Powered by" at bounding box center [513, 166] width 31 height 7
click at [605, 165] on span "This is an AI assistant and may make mistakes, ensure you verify any important …" at bounding box center [668, 166] width 223 height 7
click at [79, 85] on link "Home" at bounding box center [61, 86] width 115 height 26
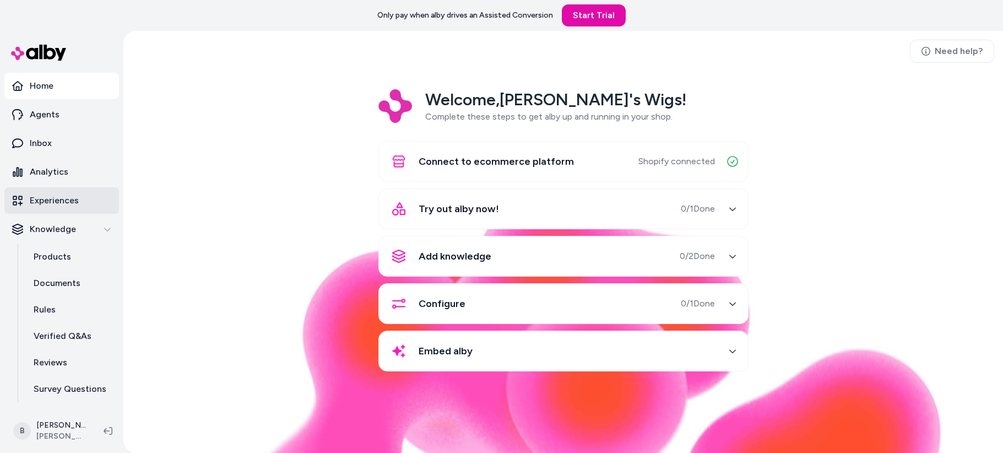
click at [42, 202] on p "Experiences" at bounding box center [54, 200] width 49 height 13
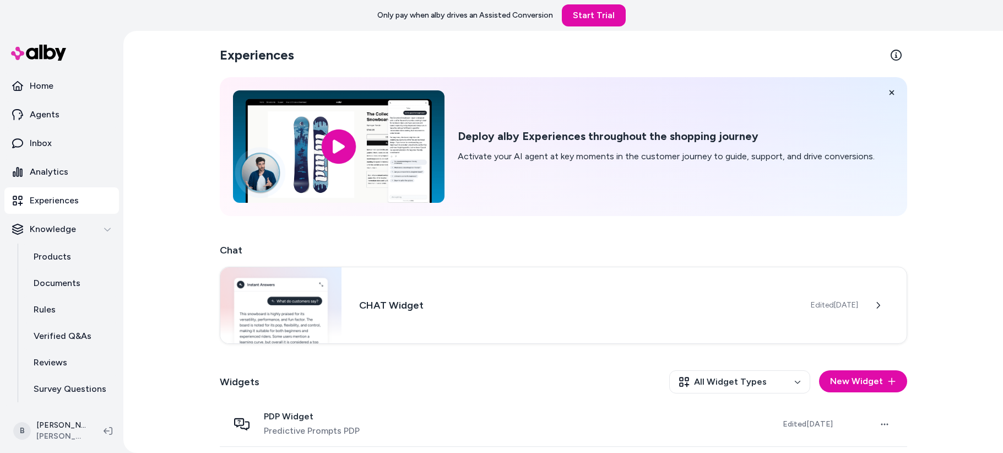
click at [255, 54] on h2 "Experiences" at bounding box center [257, 55] width 74 height 18
copy h2 "Experiences"
click at [65, 86] on link "Home" at bounding box center [61, 86] width 115 height 26
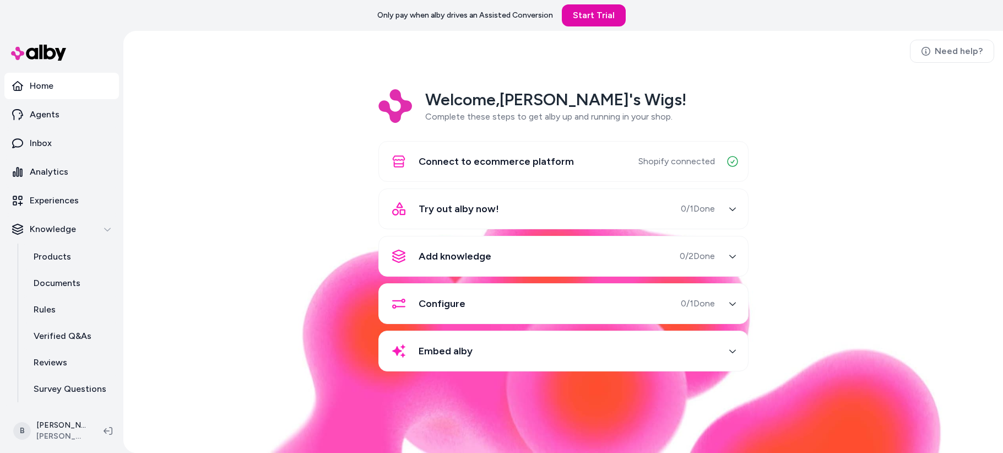
click at [551, 266] on div "Add knowledge 0 / 2 Done" at bounding box center [549, 256] width 329 height 26
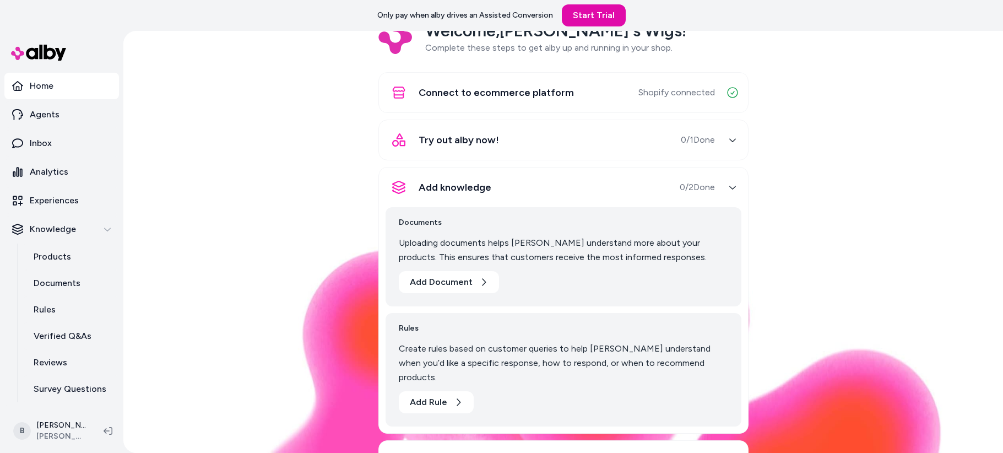
scroll to position [118, 0]
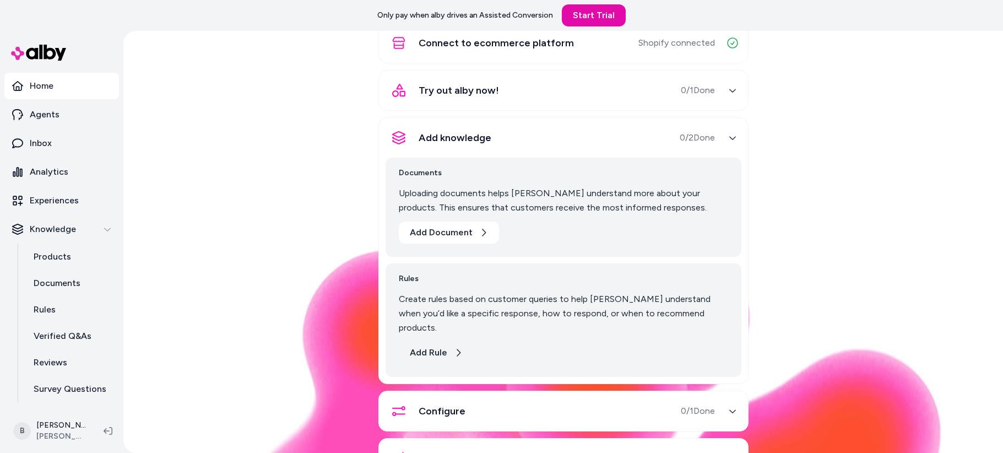
click at [425, 345] on button "Add Rule" at bounding box center [436, 352] width 75 height 22
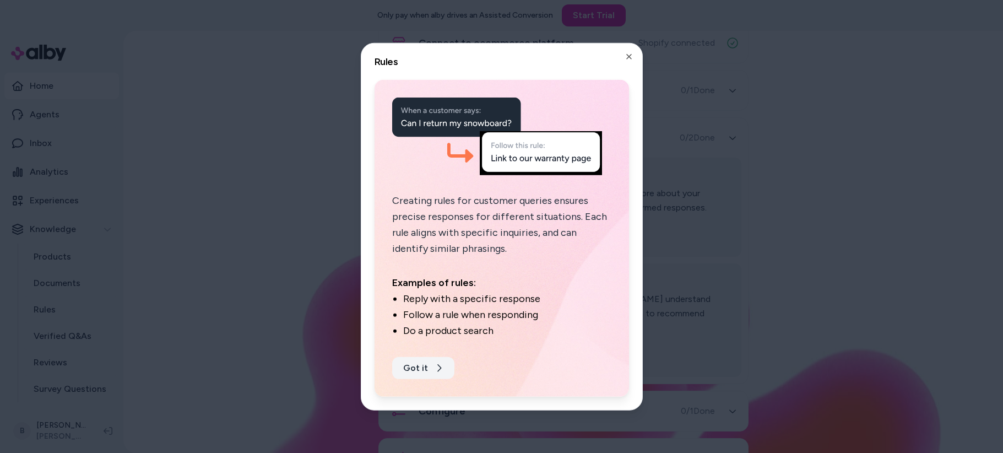
click at [431, 367] on button "Got it" at bounding box center [423, 367] width 62 height 22
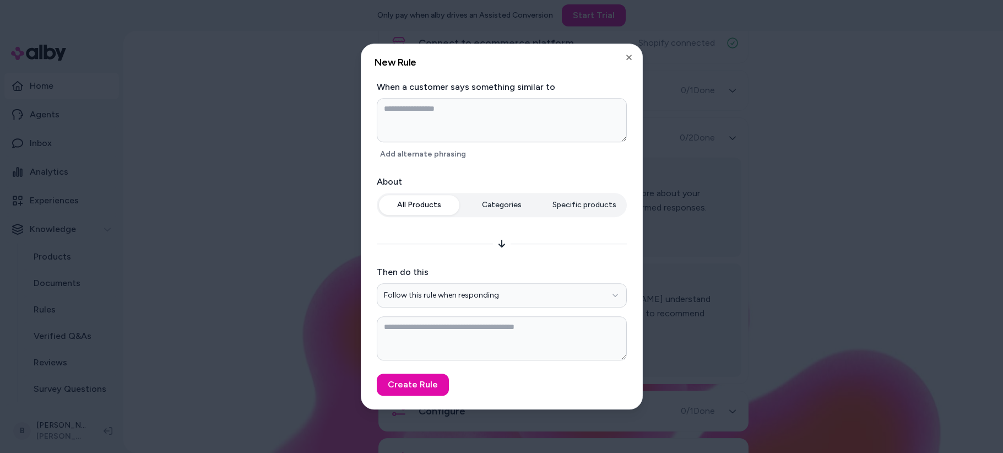
click at [924, 232] on div at bounding box center [501, 226] width 1003 height 453
type textarea "*"
